Goal: Transaction & Acquisition: Purchase product/service

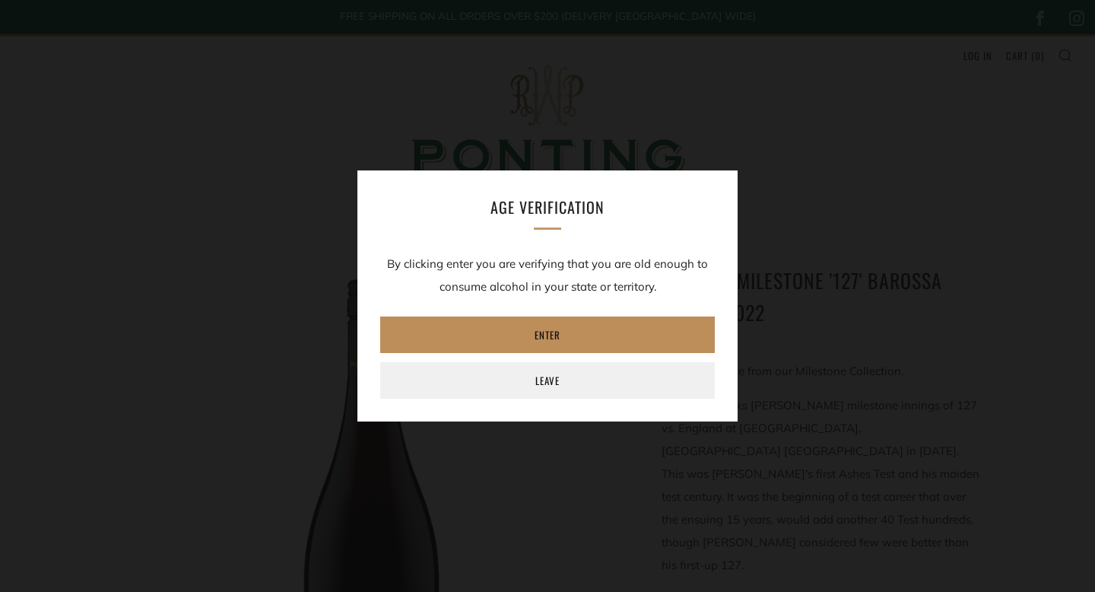
click at [580, 336] on link "Enter" at bounding box center [547, 334] width 335 height 37
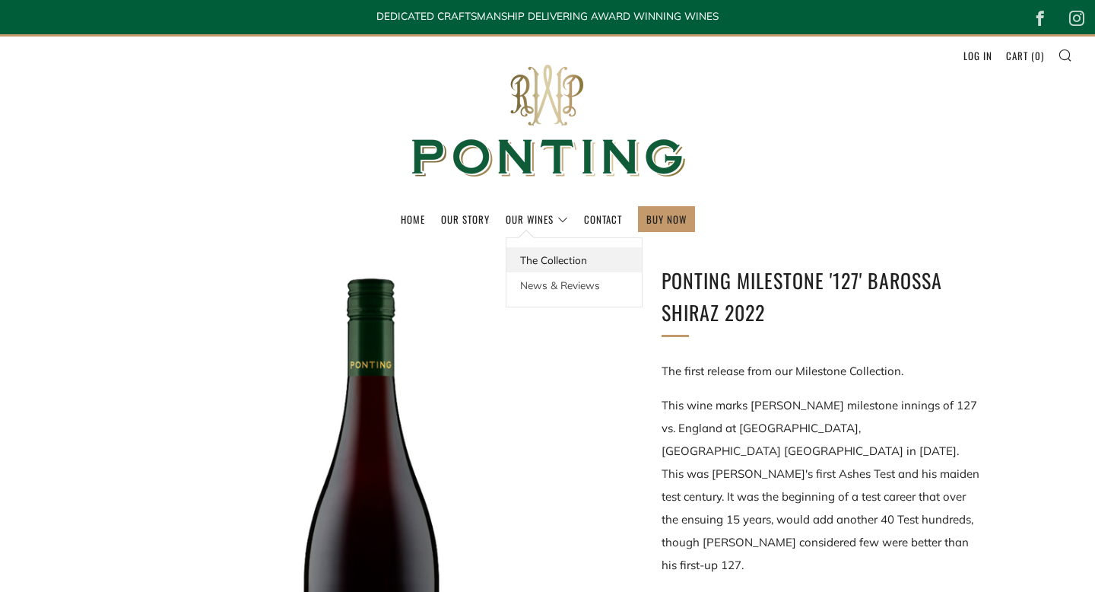
click at [542, 256] on link "The Collection" at bounding box center [574, 259] width 135 height 25
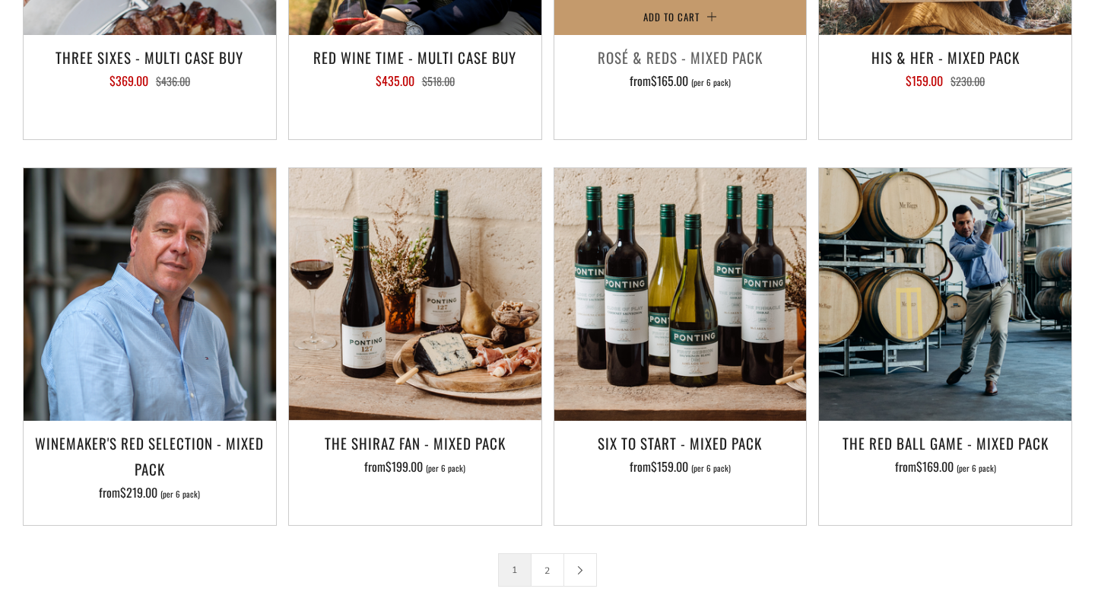
scroll to position [2227, 0]
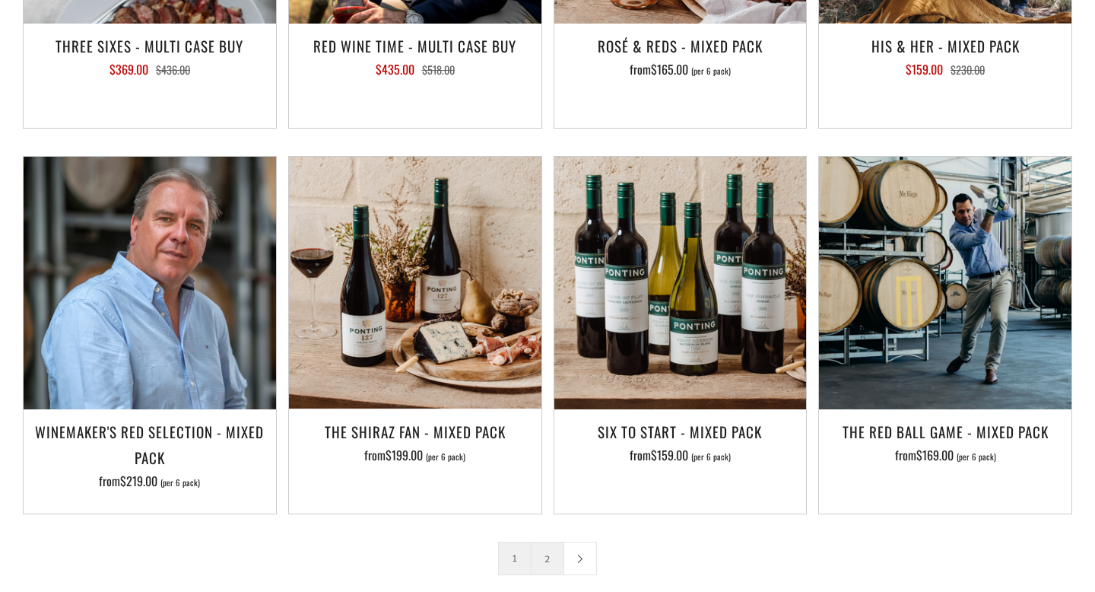
click at [546, 542] on link "2" at bounding box center [548, 558] width 32 height 32
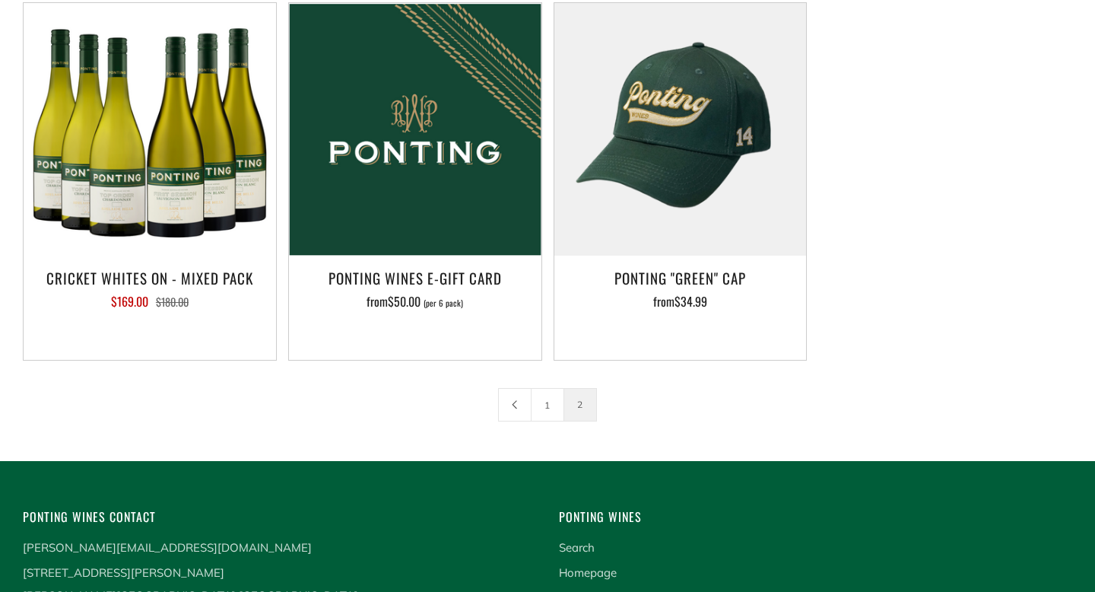
scroll to position [389, 0]
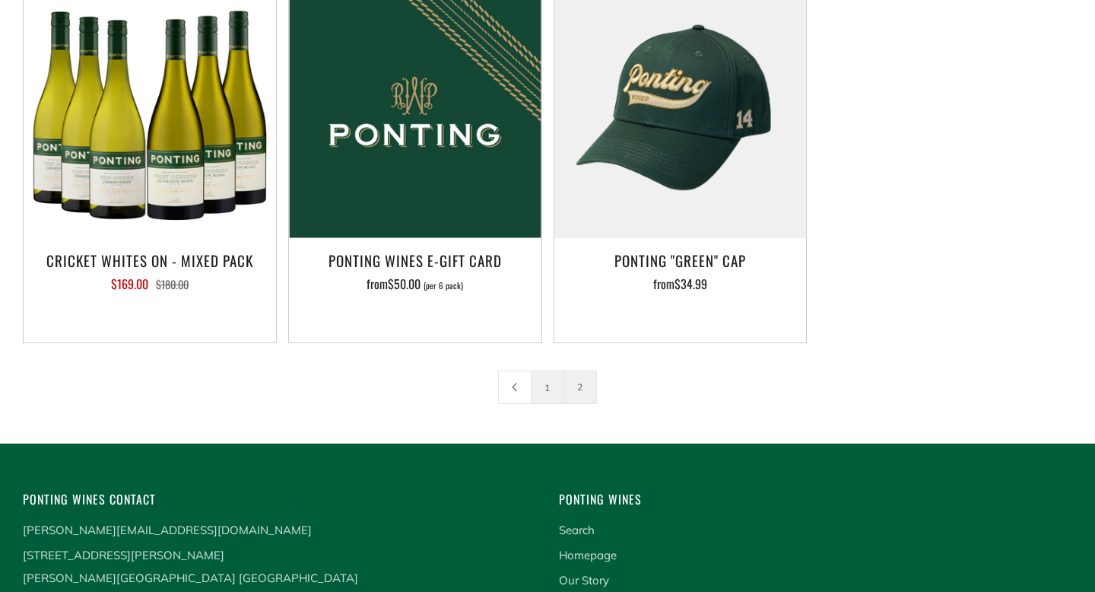
click at [544, 381] on link "1" at bounding box center [548, 387] width 32 height 32
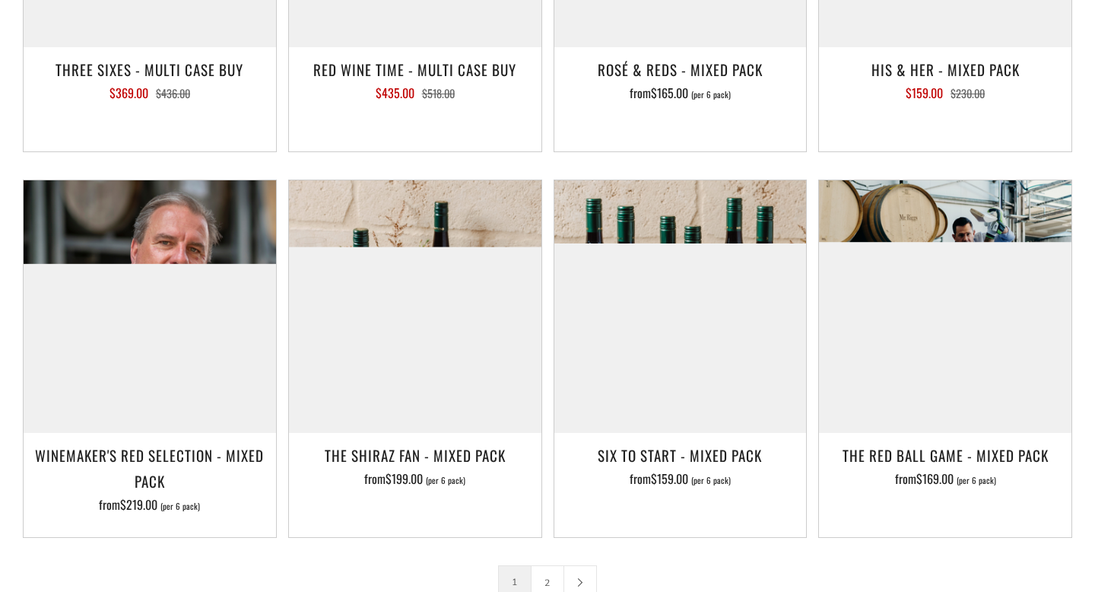
scroll to position [2207, 0]
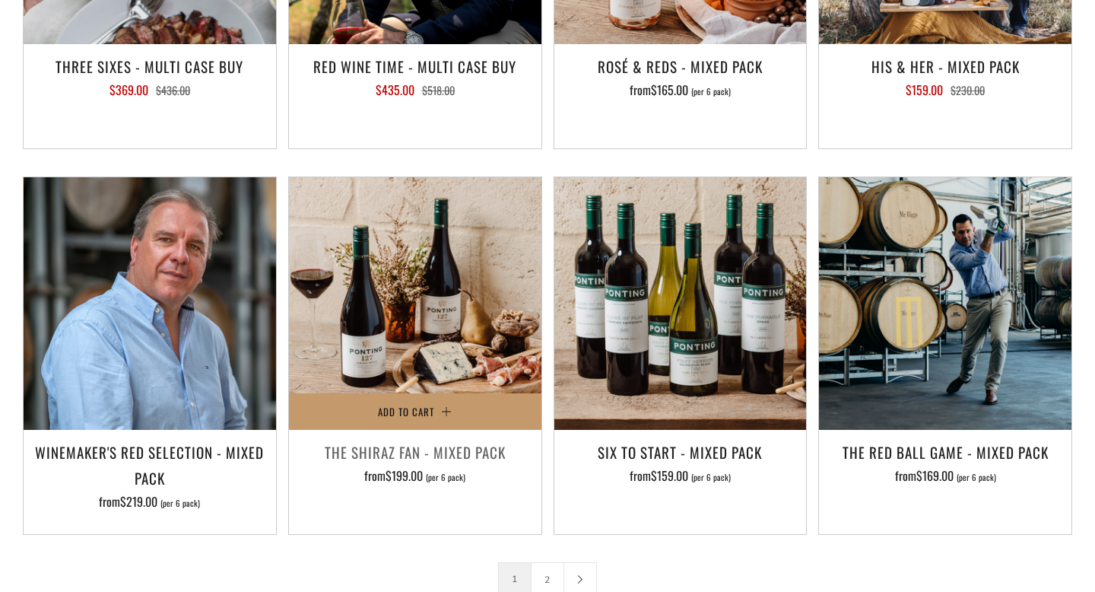
click at [450, 473] on span "(per 6 pack)" at bounding box center [446, 477] width 40 height 8
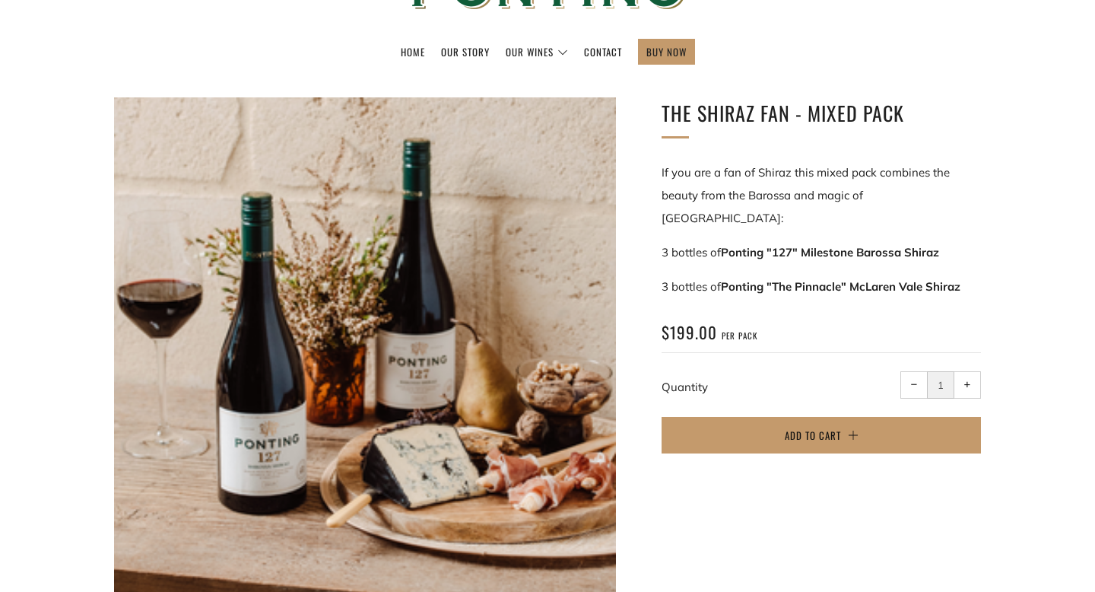
scroll to position [192, 0]
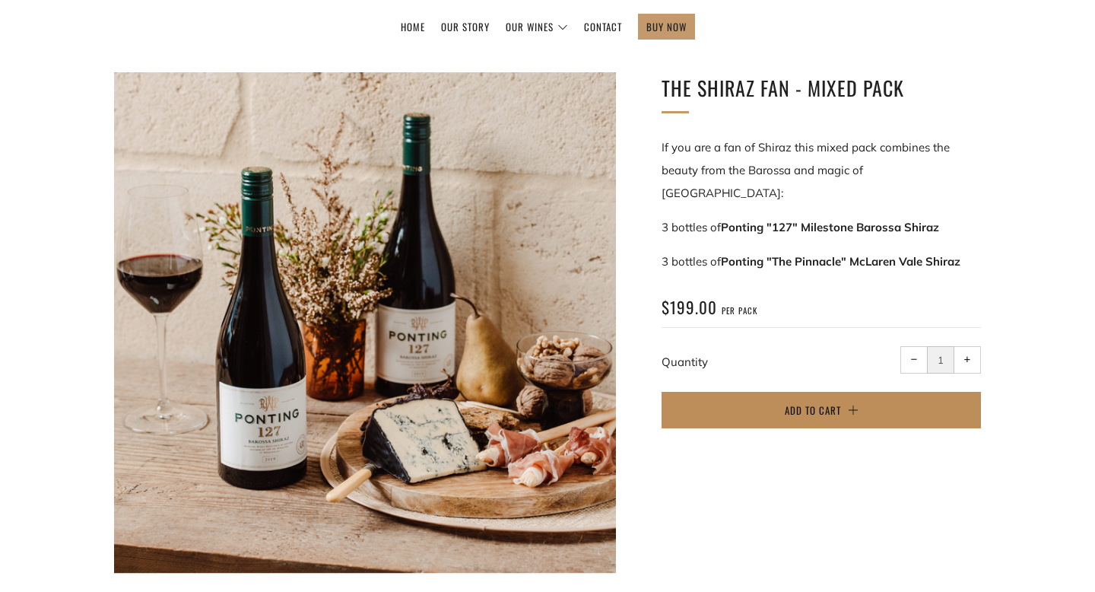
click at [811, 402] on span "Add to Cart" at bounding box center [813, 409] width 56 height 15
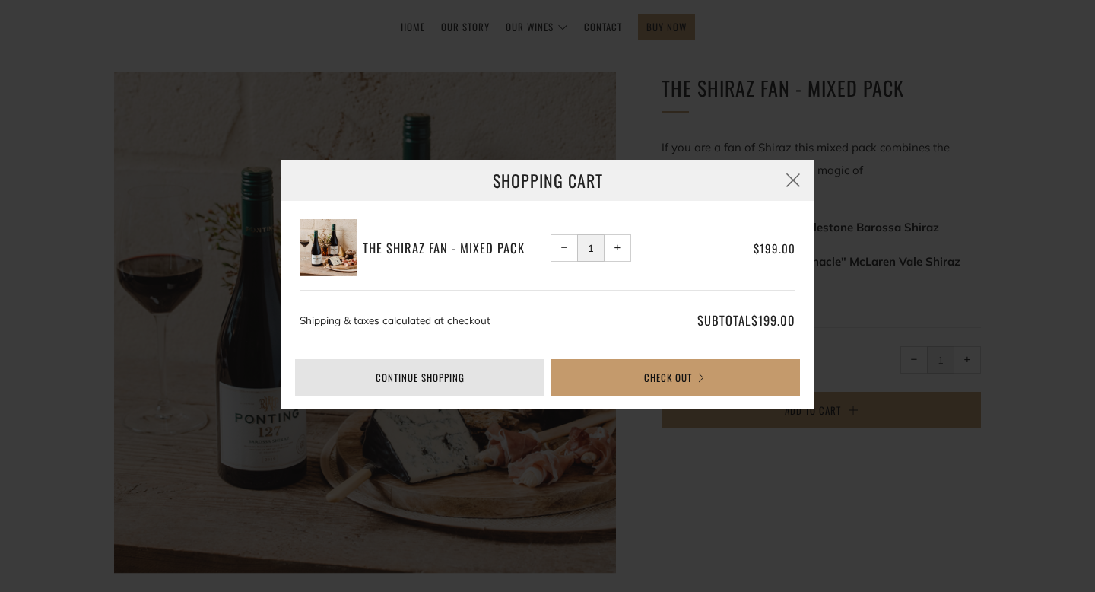
click at [494, 364] on link "Continue shopping" at bounding box center [419, 377] width 249 height 37
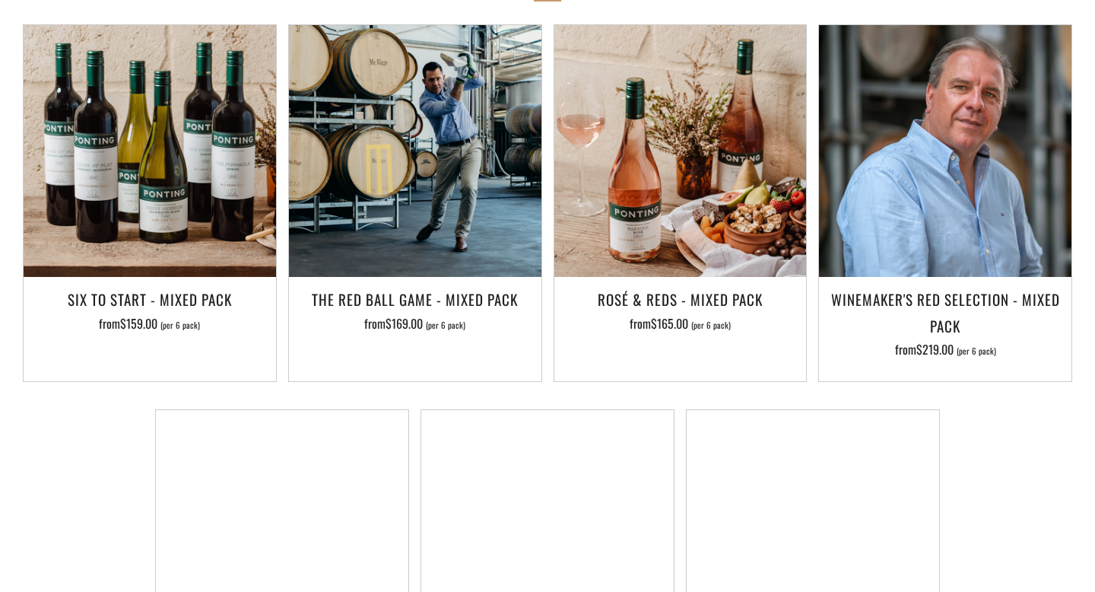
scroll to position [952, 0]
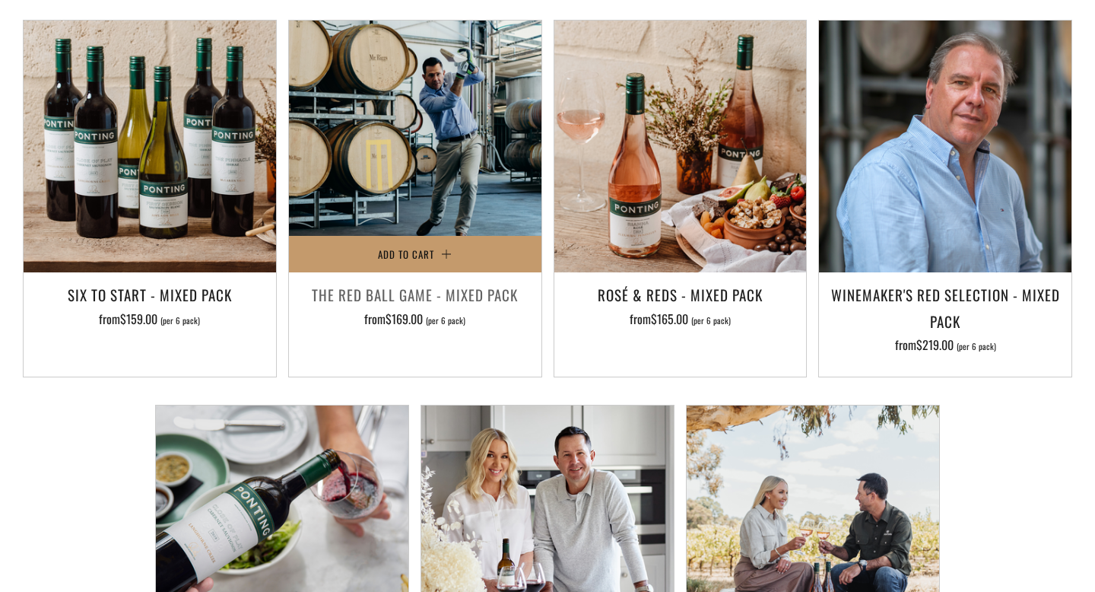
click at [400, 284] on h3 "The Red Ball Game - Mixed Pack" at bounding box center [415, 294] width 237 height 26
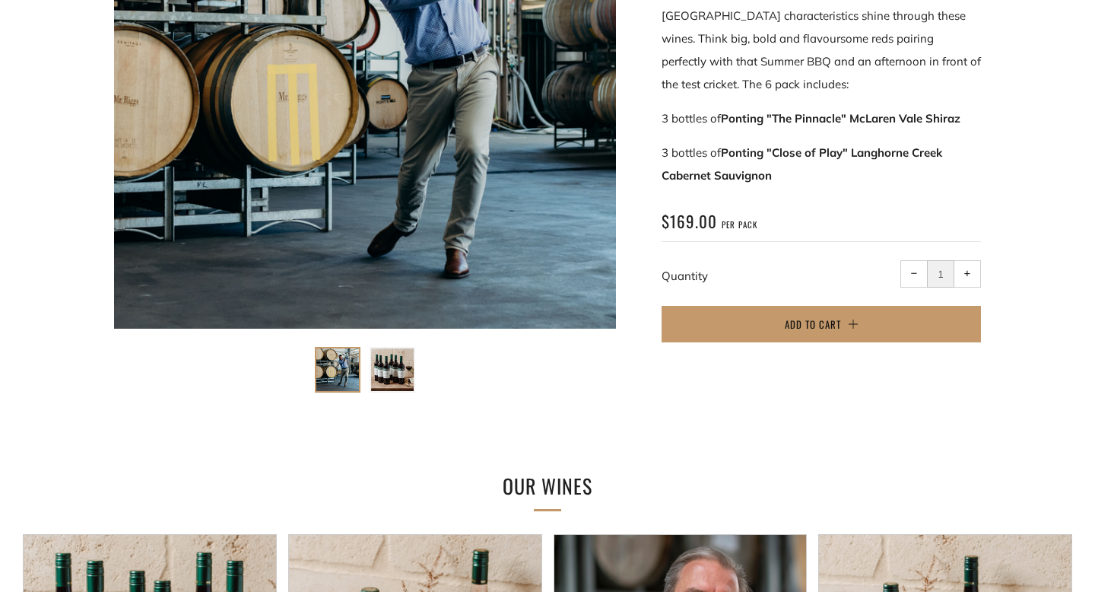
scroll to position [437, 0]
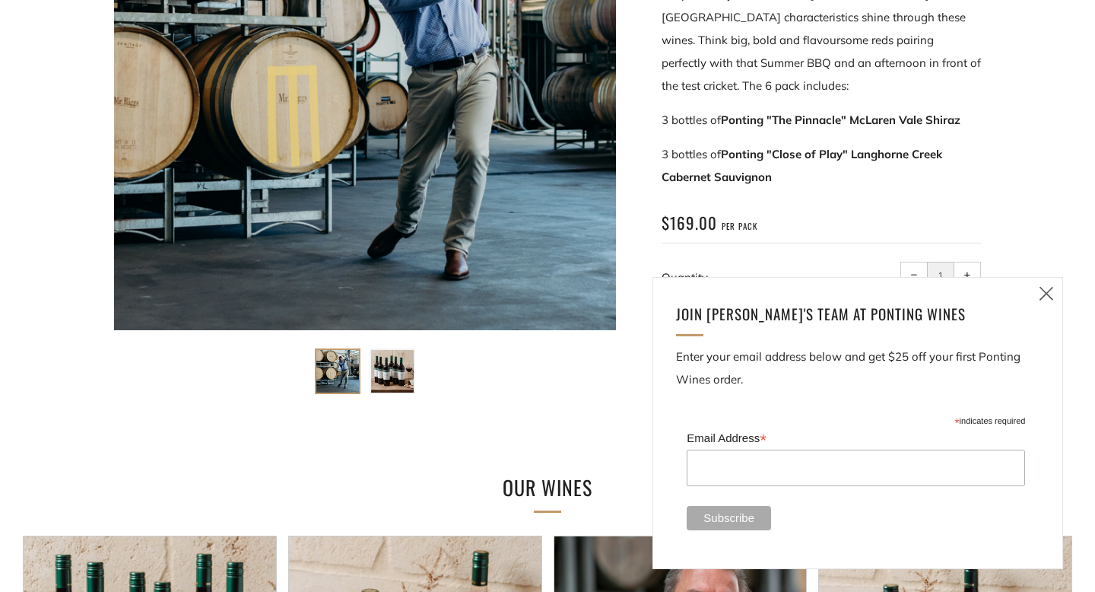
click at [901, 178] on p "3 bottles of Ponting "Close of Play" Langhorne Creek Cabernet Sauvignon" at bounding box center [821, 166] width 319 height 46
click at [1049, 284] on icon at bounding box center [1047, 293] width 18 height 19
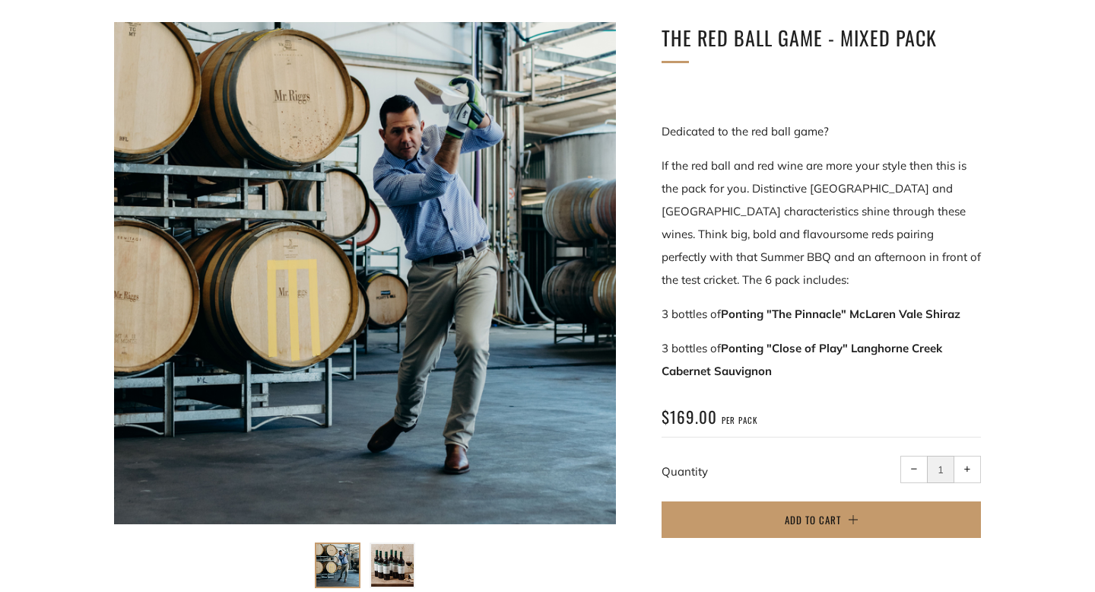
scroll to position [249, 0]
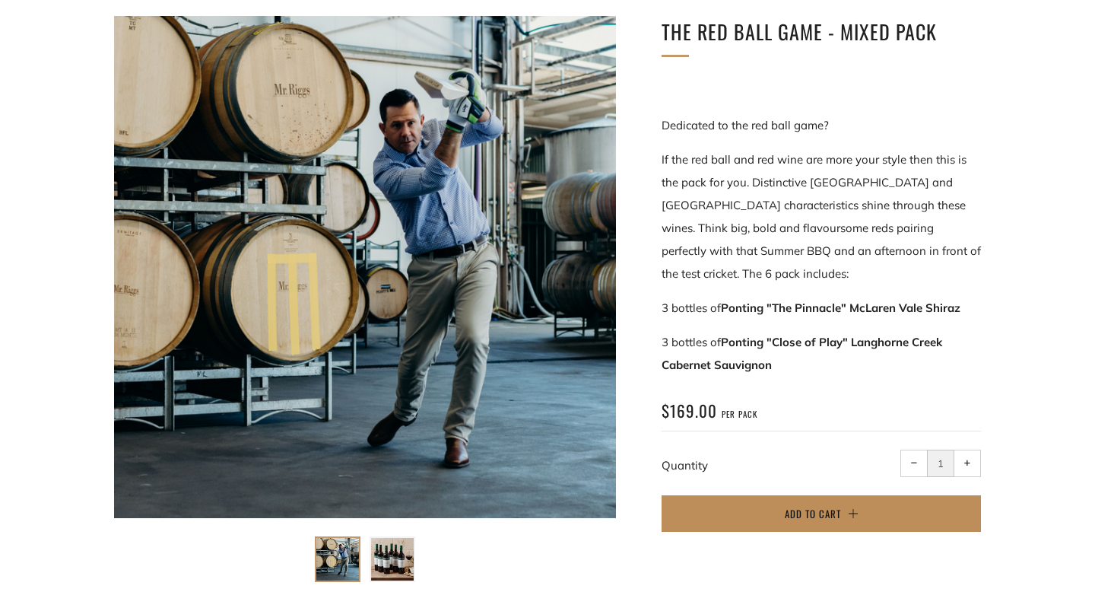
click at [815, 518] on span "Add to Cart" at bounding box center [813, 513] width 56 height 15
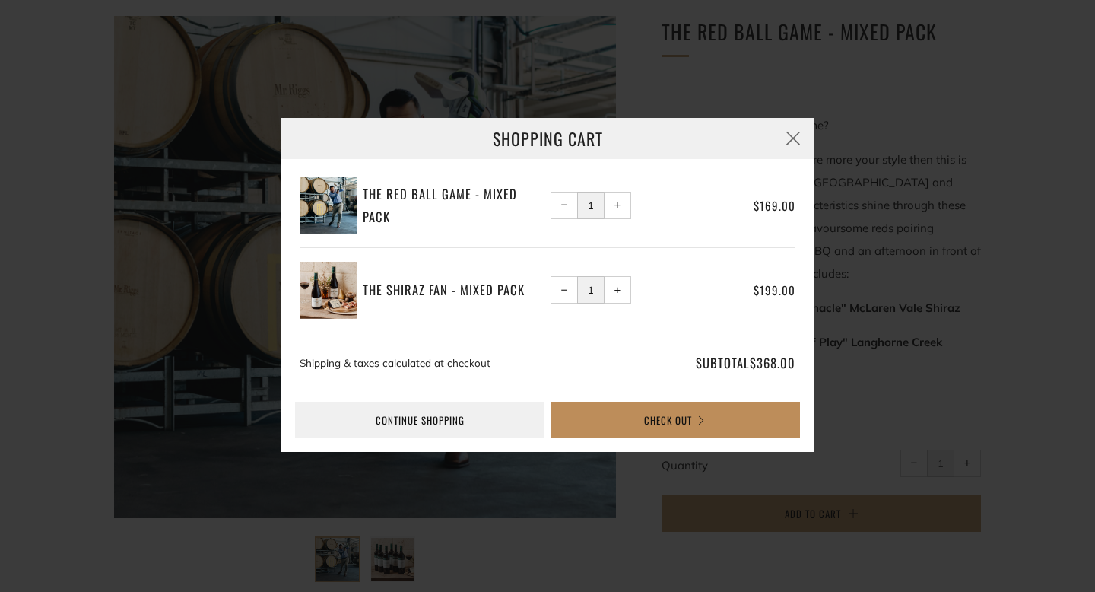
click at [634, 410] on button "Check Out" at bounding box center [675, 420] width 249 height 37
